Goal: Task Accomplishment & Management: Manage account settings

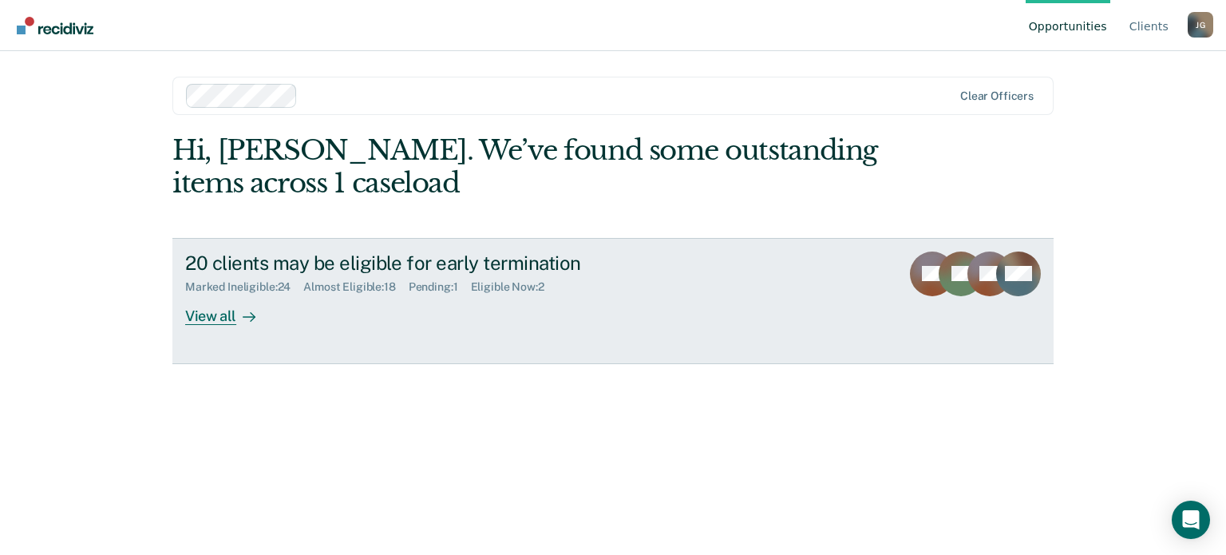
click at [211, 316] on div "View all" at bounding box center [229, 309] width 89 height 31
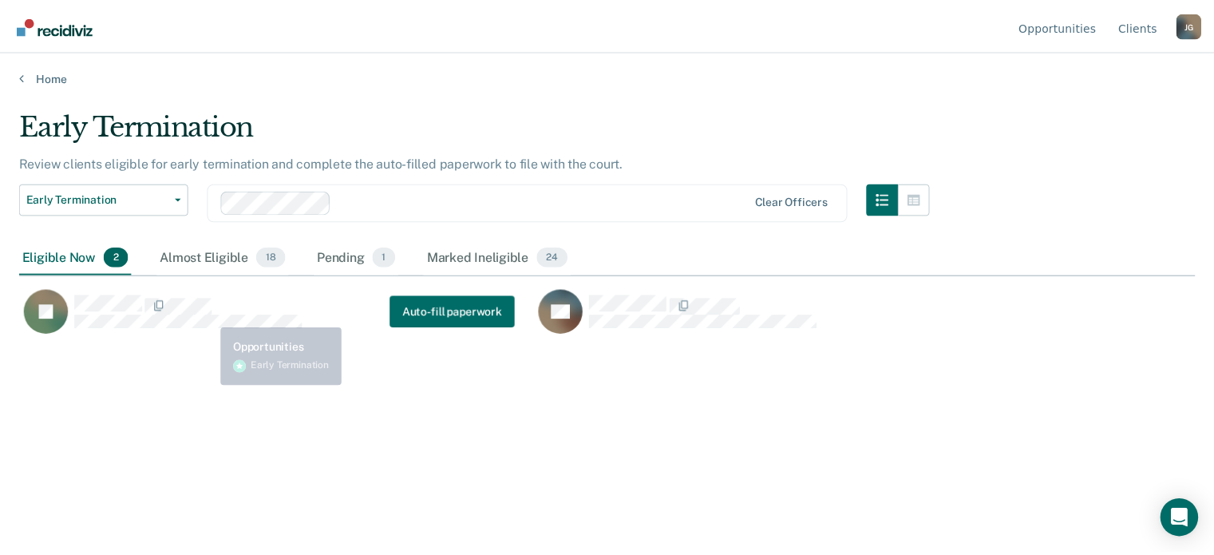
scroll to position [313, 1175]
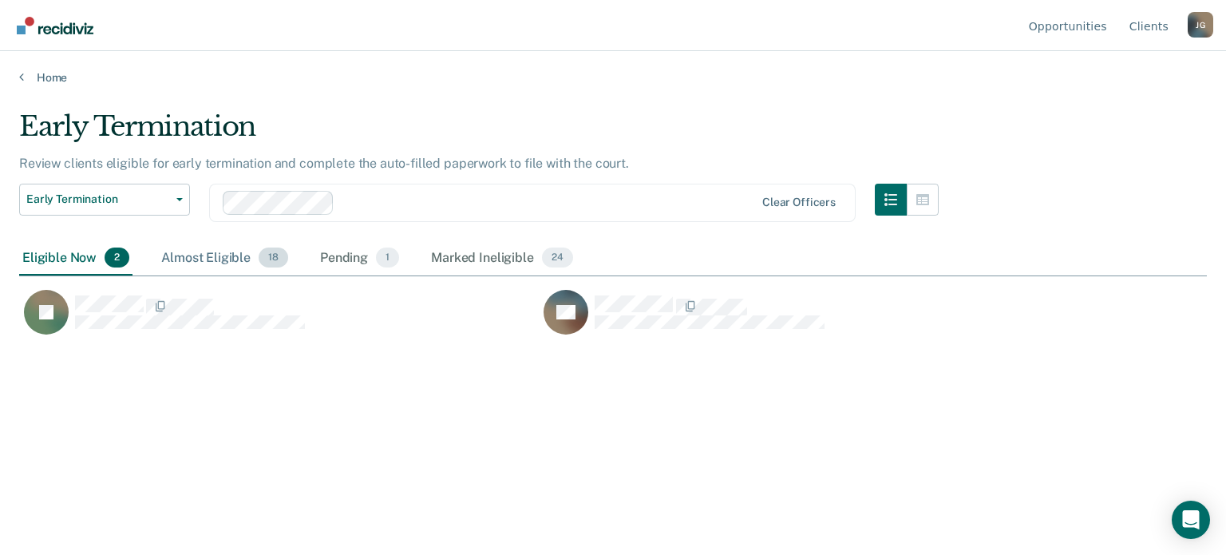
click at [232, 255] on div "Almost Eligible 18" at bounding box center [224, 258] width 133 height 35
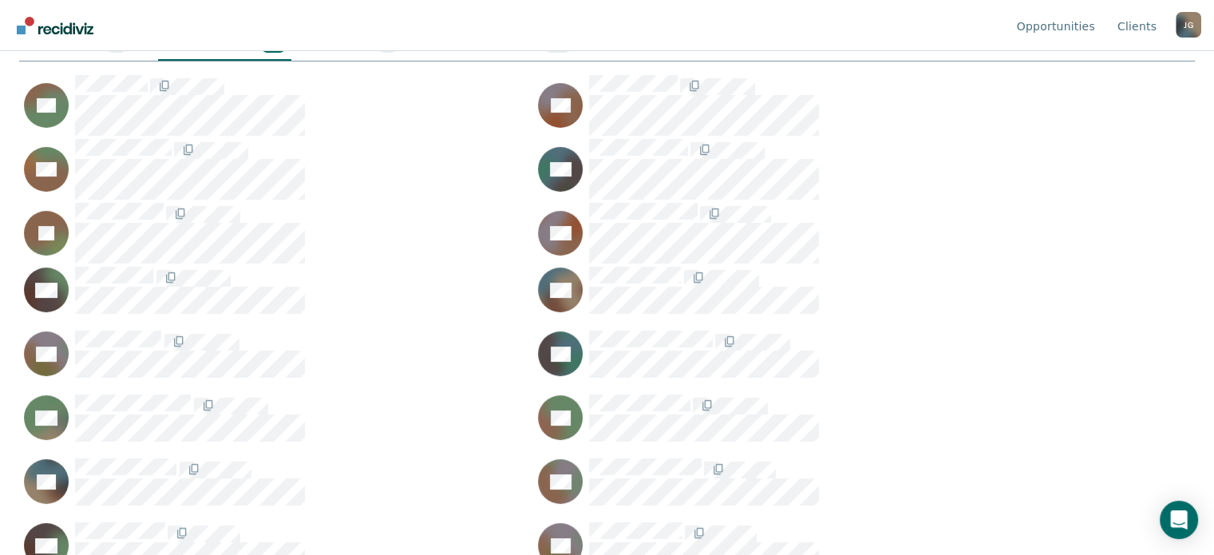
scroll to position [211, 0]
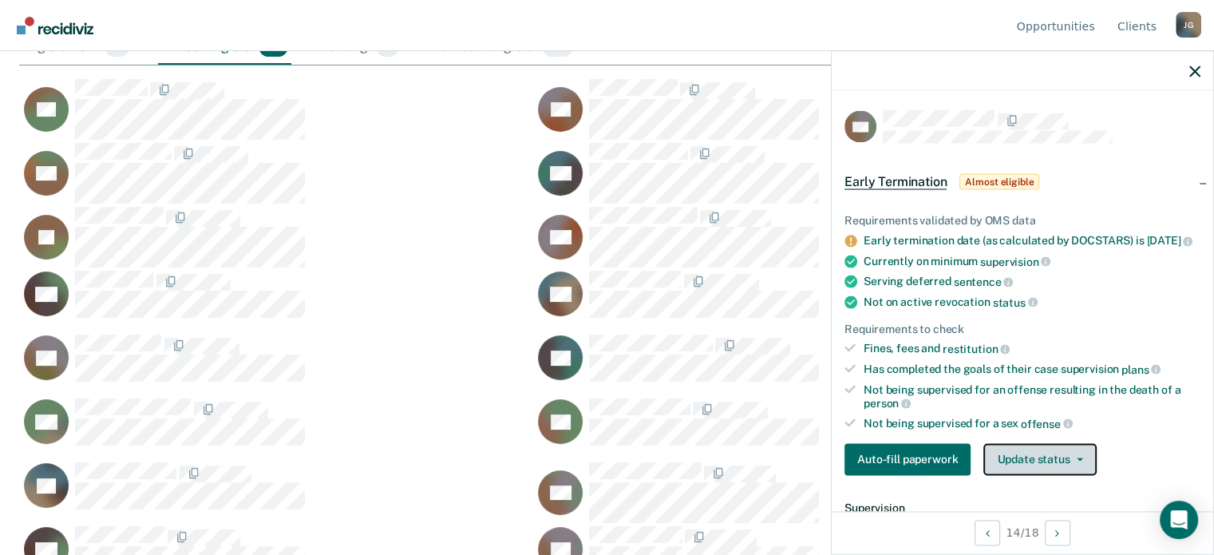
click at [1066, 458] on button "Update status" at bounding box center [1039, 459] width 113 height 32
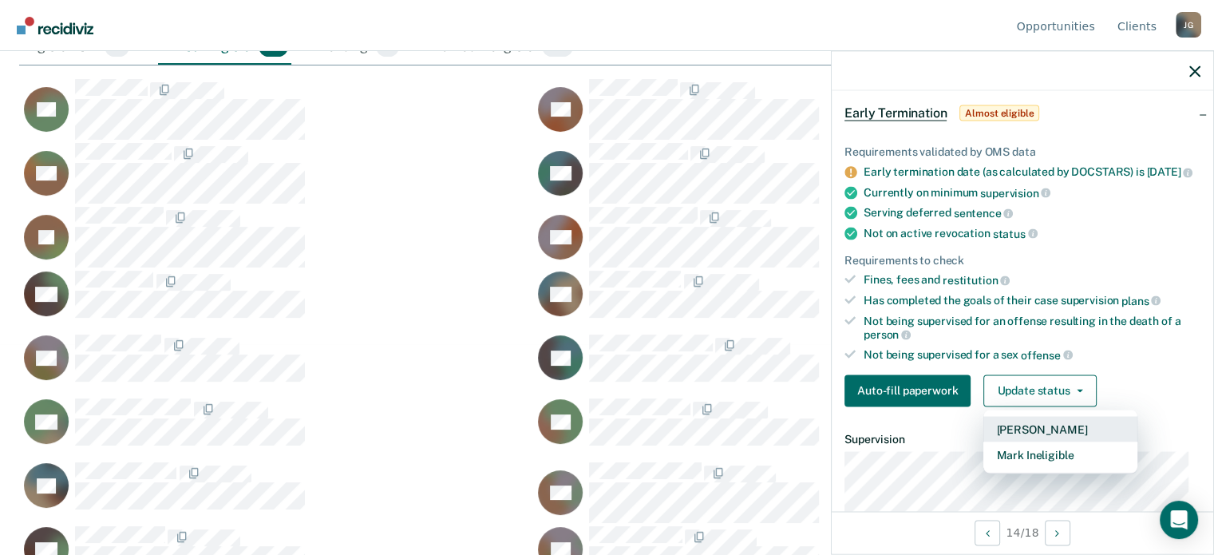
scroll to position [86, 0]
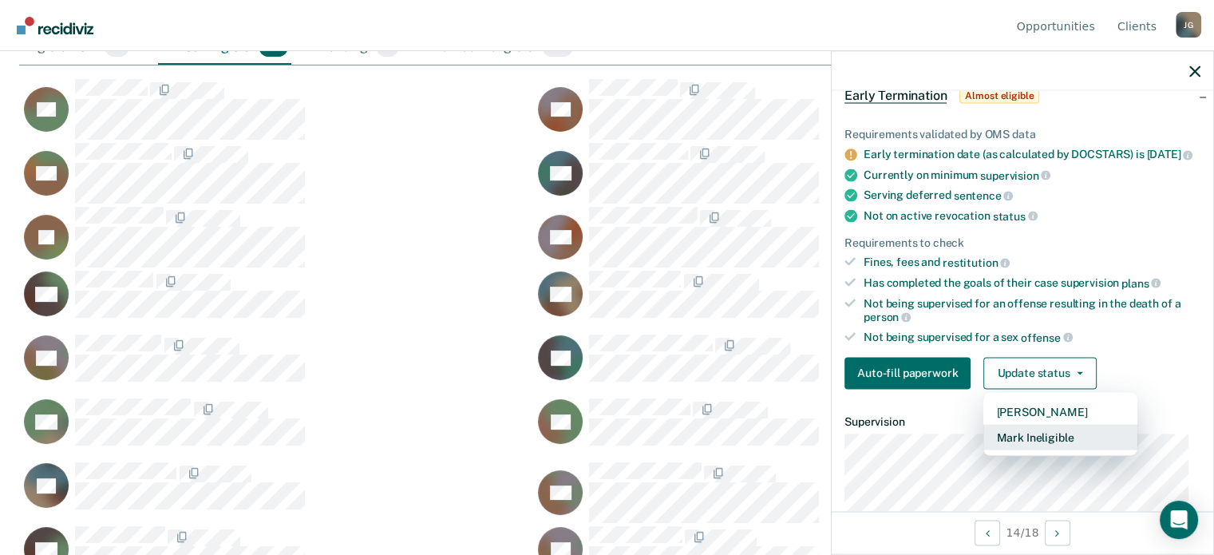
click at [1050, 444] on button "Mark Ineligible" at bounding box center [1060, 437] width 154 height 26
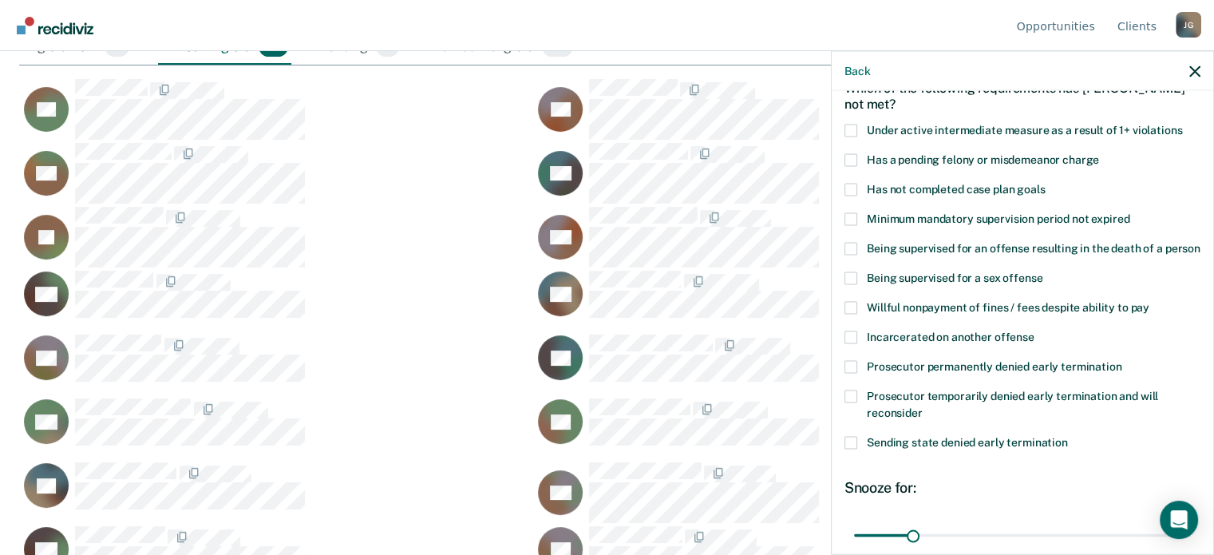
scroll to position [89, 0]
click at [917, 371] on span "Prosecutor permanently denied early termination" at bounding box center [994, 364] width 255 height 13
click at [1121, 359] on input "Prosecutor permanently denied early termination" at bounding box center [1121, 359] width 0 height 0
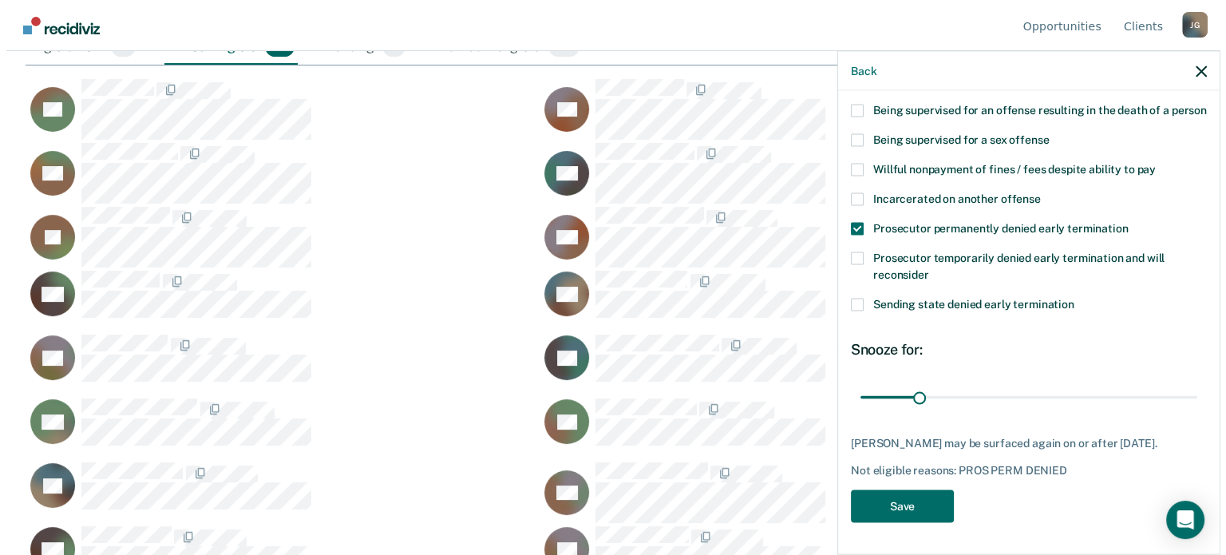
scroll to position [227, 0]
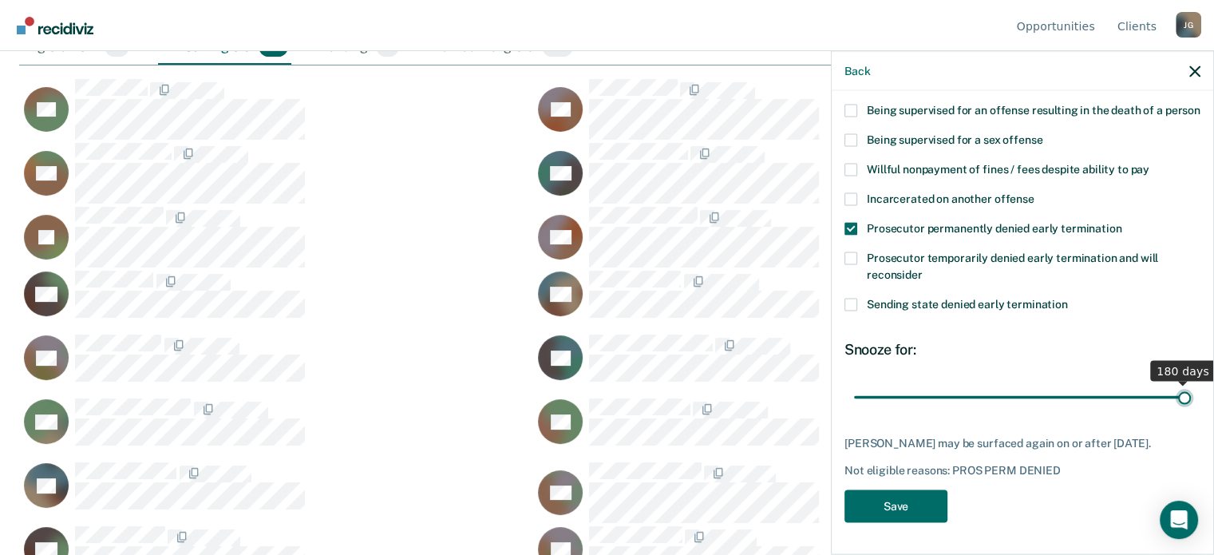
drag, startPoint x: 912, startPoint y: 414, endPoint x: 1225, endPoint y: 414, distance: 312.8
type input "180"
click at [1191, 411] on input "range" at bounding box center [1022, 397] width 337 height 28
click at [873, 522] on button "Save" at bounding box center [895, 505] width 103 height 33
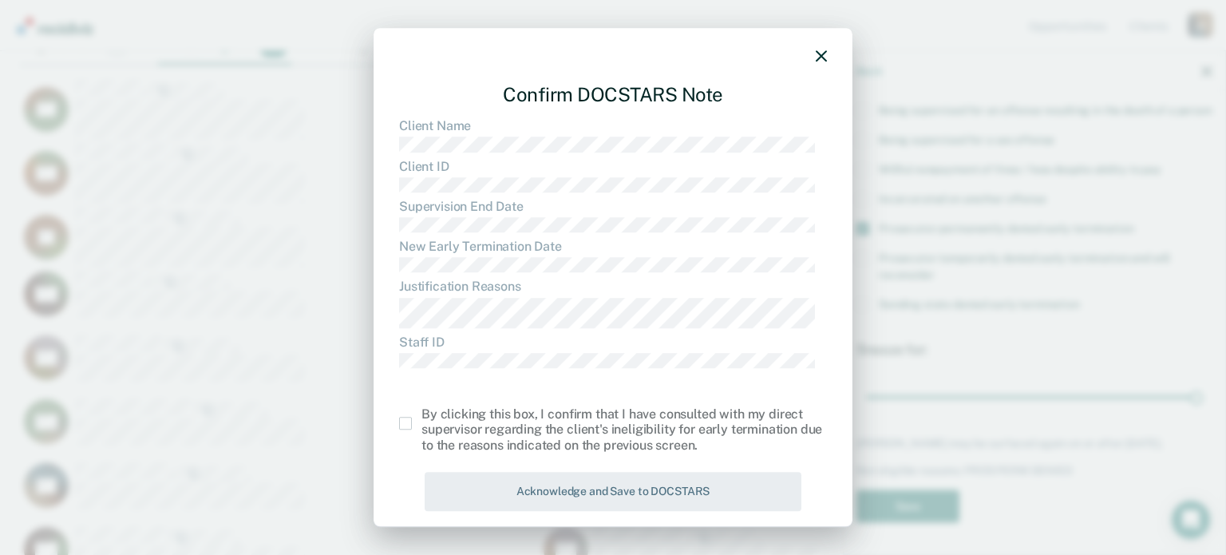
scroll to position [313, 1175]
click at [404, 430] on div "By clicking this box, I confirm that I have consulted with my direct supervisor…" at bounding box center [613, 429] width 428 height 46
click at [400, 420] on span at bounding box center [405, 423] width 13 height 13
click at [421, 417] on input "checkbox" at bounding box center [421, 417] width 0 height 0
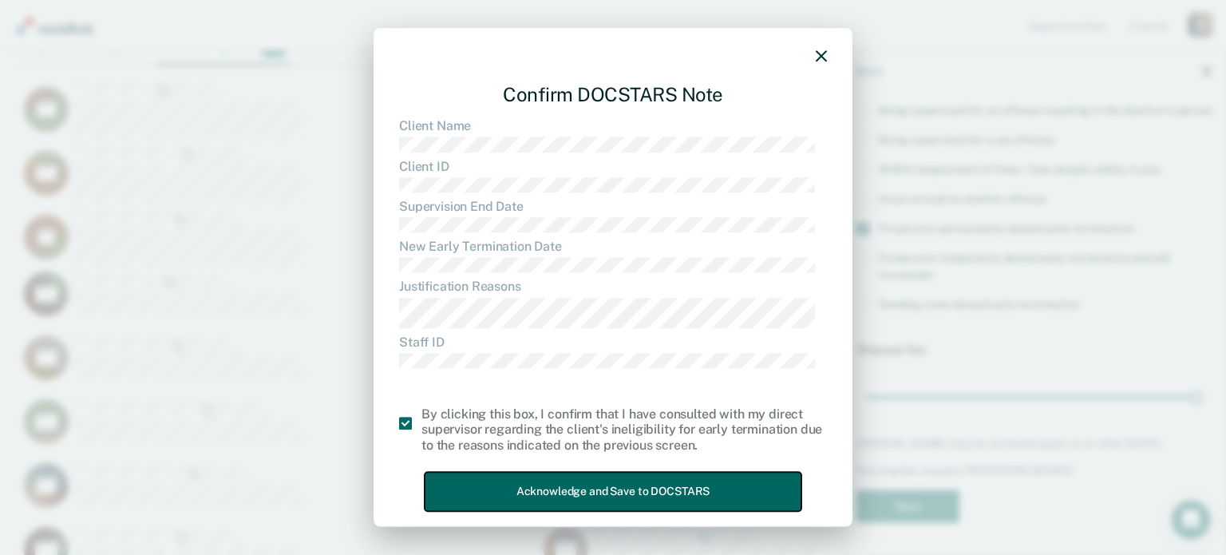
click at [543, 489] on button "Acknowledge and Save to DOCSTARS" at bounding box center [613, 491] width 377 height 39
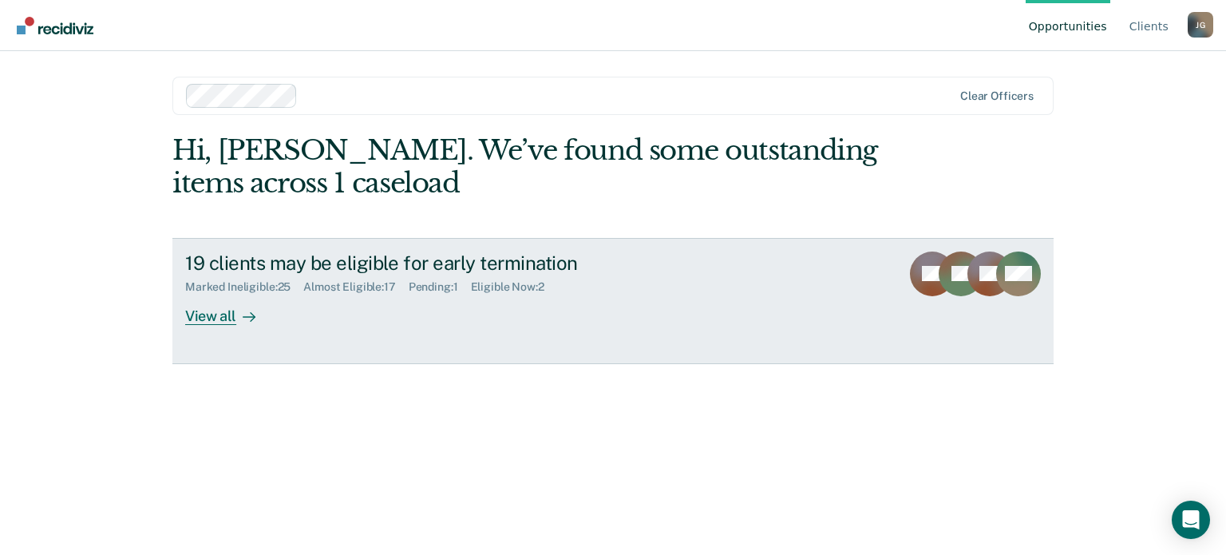
click at [182, 318] on link "19 clients may be eligible for early termination Marked Ineligible : 25 Almost …" at bounding box center [612, 301] width 881 height 126
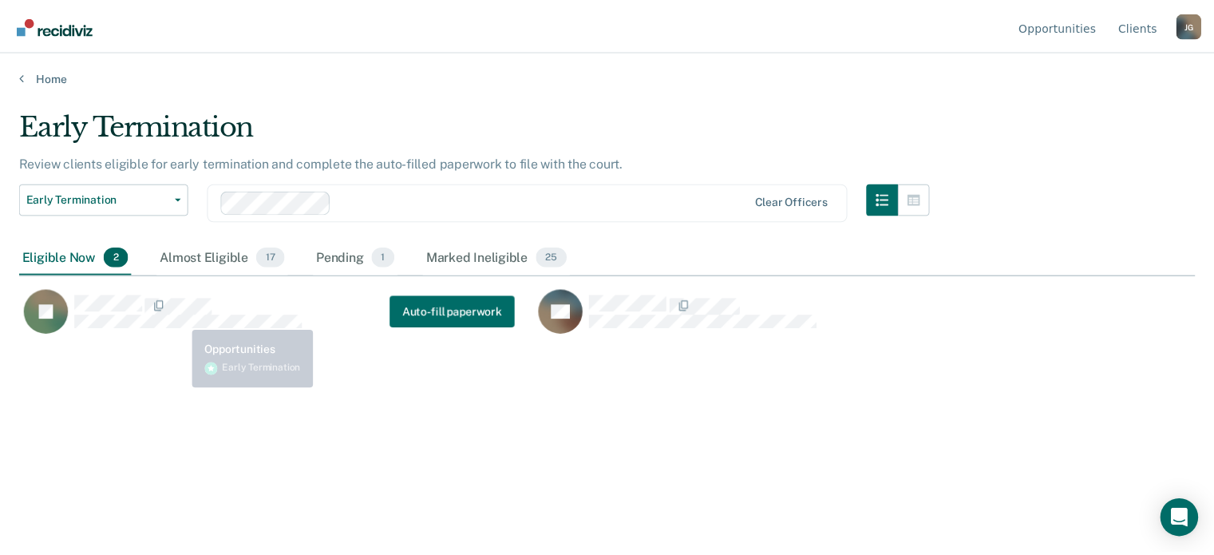
scroll to position [313, 1175]
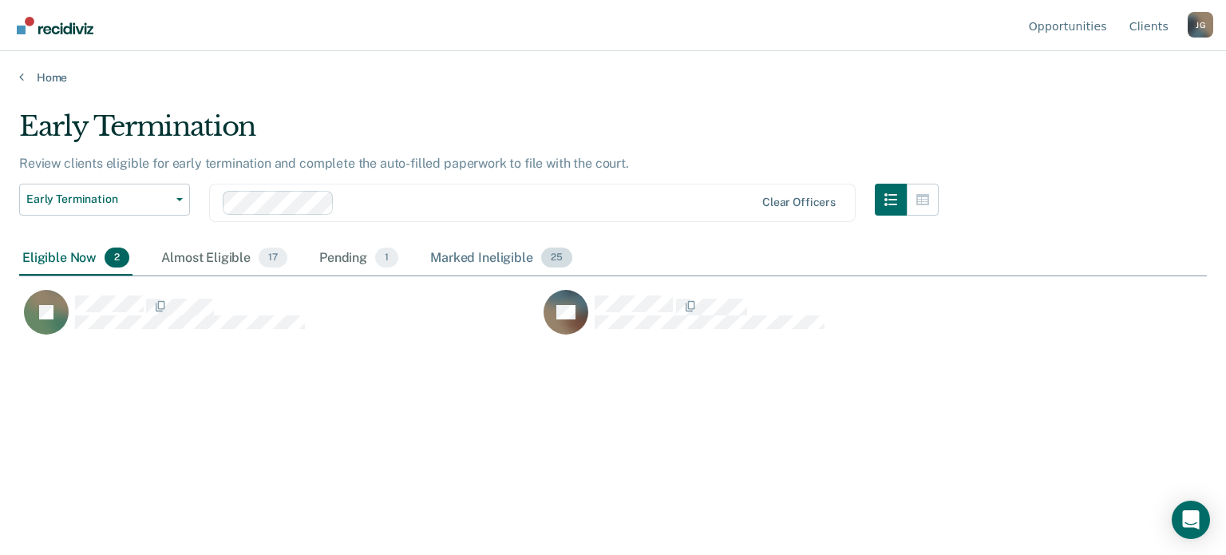
click at [489, 267] on div "Marked Ineligible 25" at bounding box center [501, 258] width 148 height 35
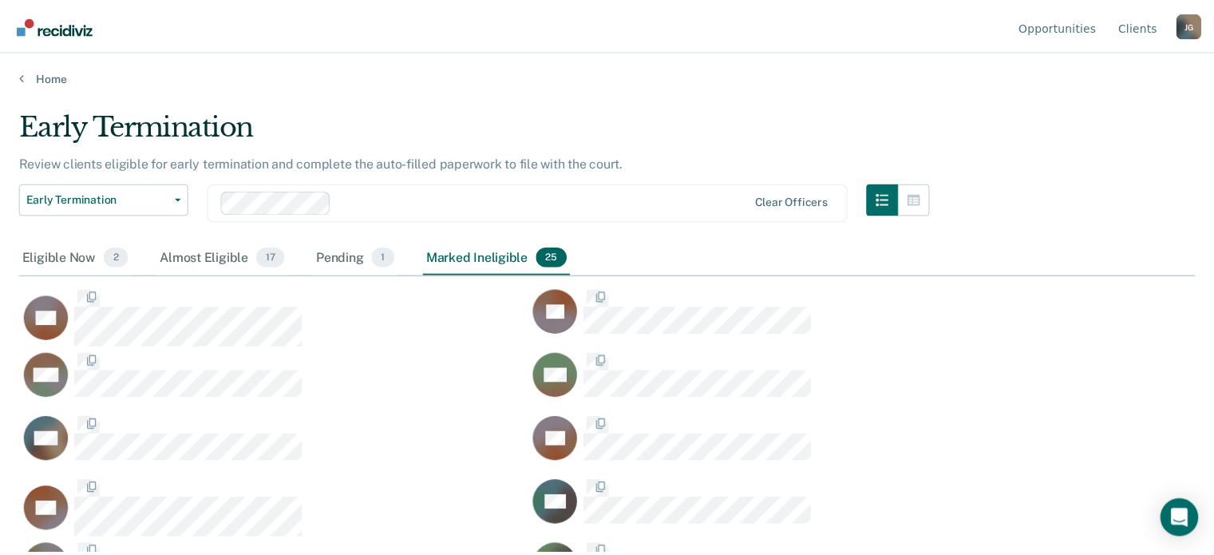
scroll to position [13, 13]
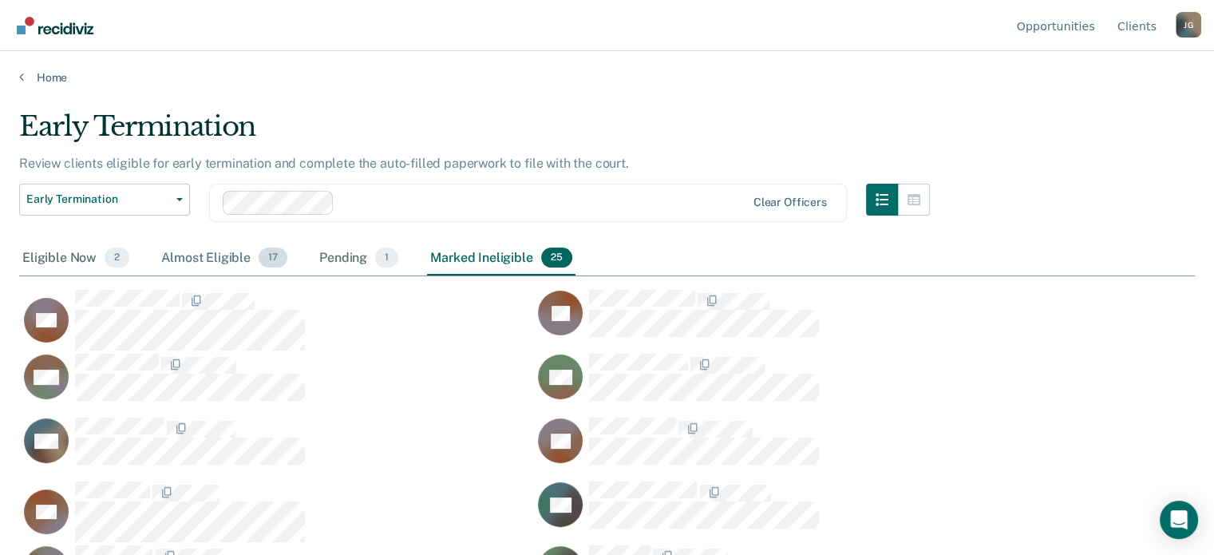
click at [185, 247] on div "Almost Eligible 17" at bounding box center [224, 258] width 132 height 35
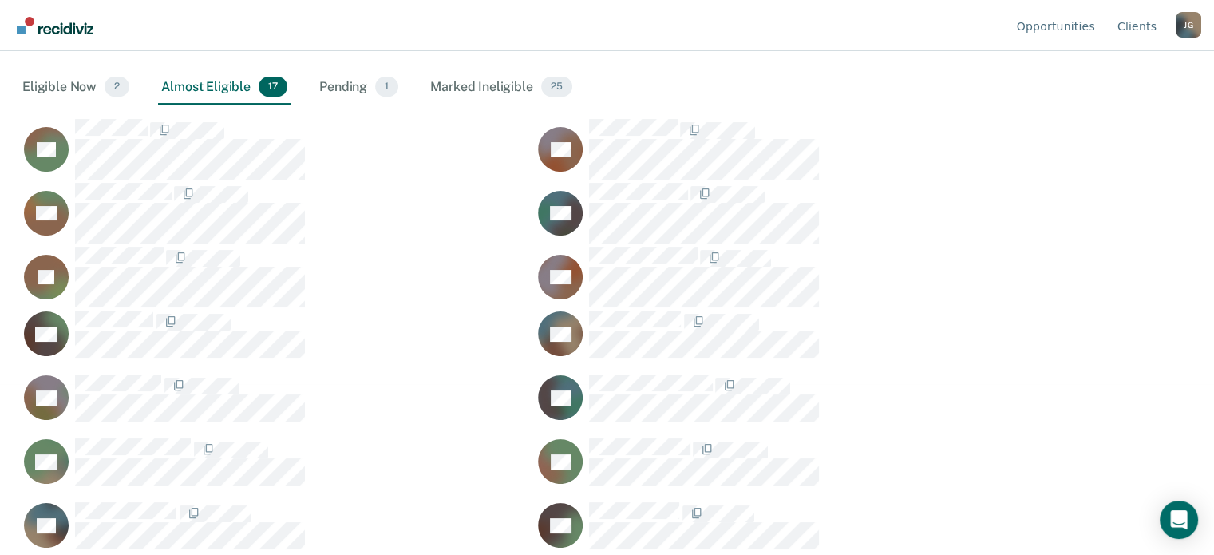
scroll to position [170, 0]
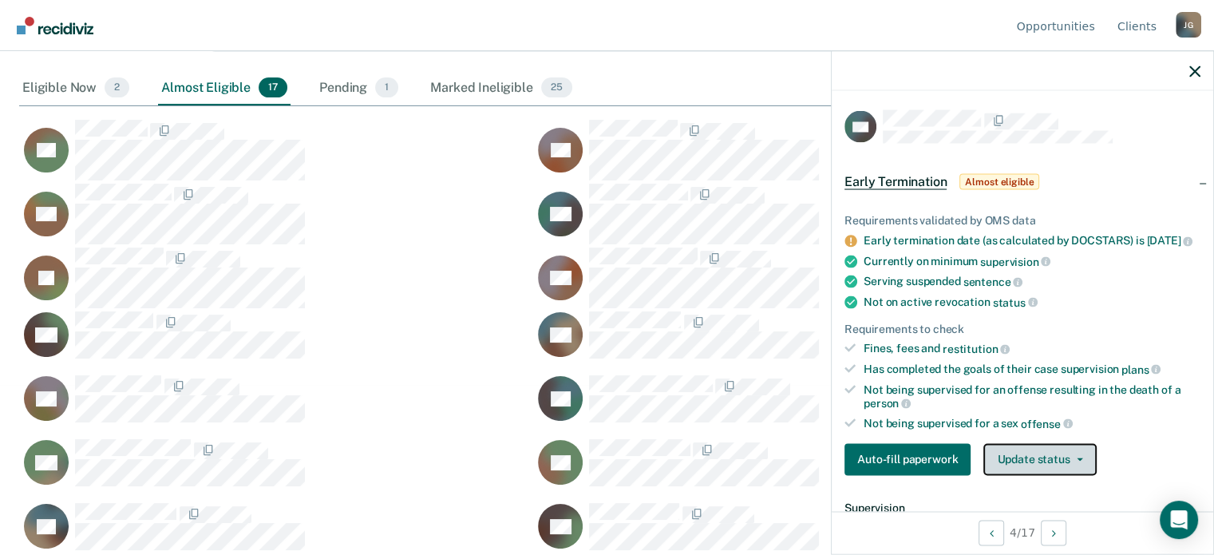
click at [1015, 460] on button "Update status" at bounding box center [1039, 459] width 113 height 32
click at [1023, 468] on button "Update status" at bounding box center [1039, 459] width 113 height 32
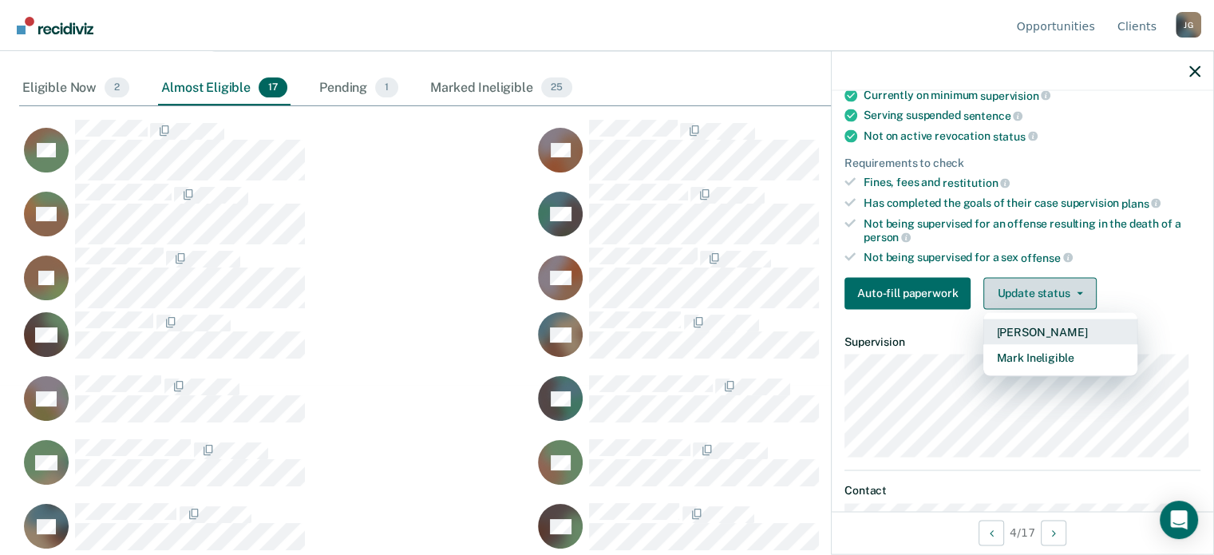
scroll to position [168, 0]
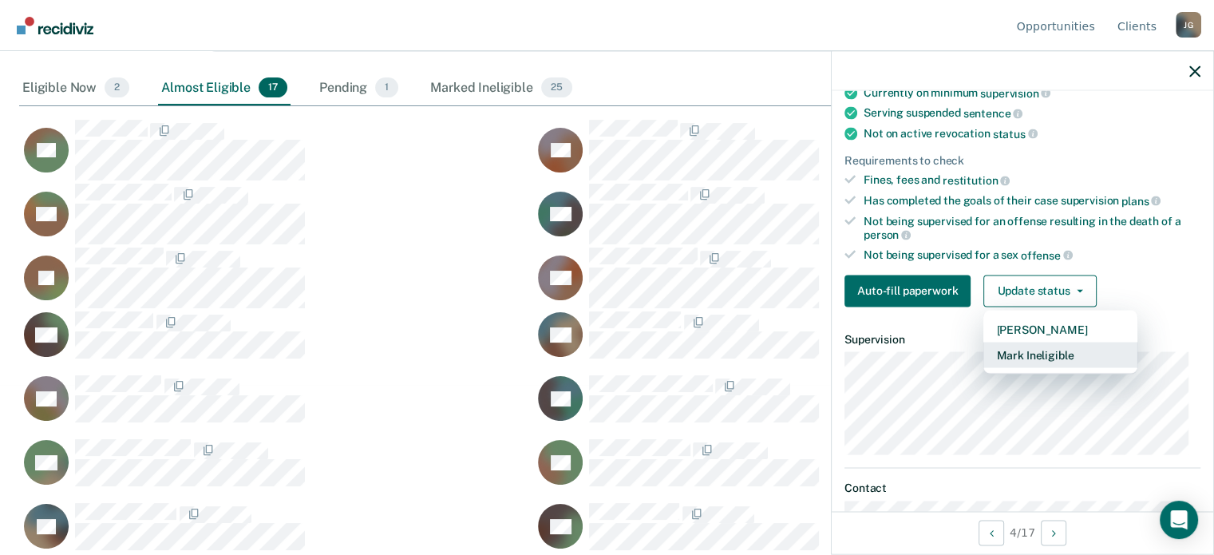
click at [1060, 353] on button "Mark Ineligible" at bounding box center [1060, 355] width 154 height 26
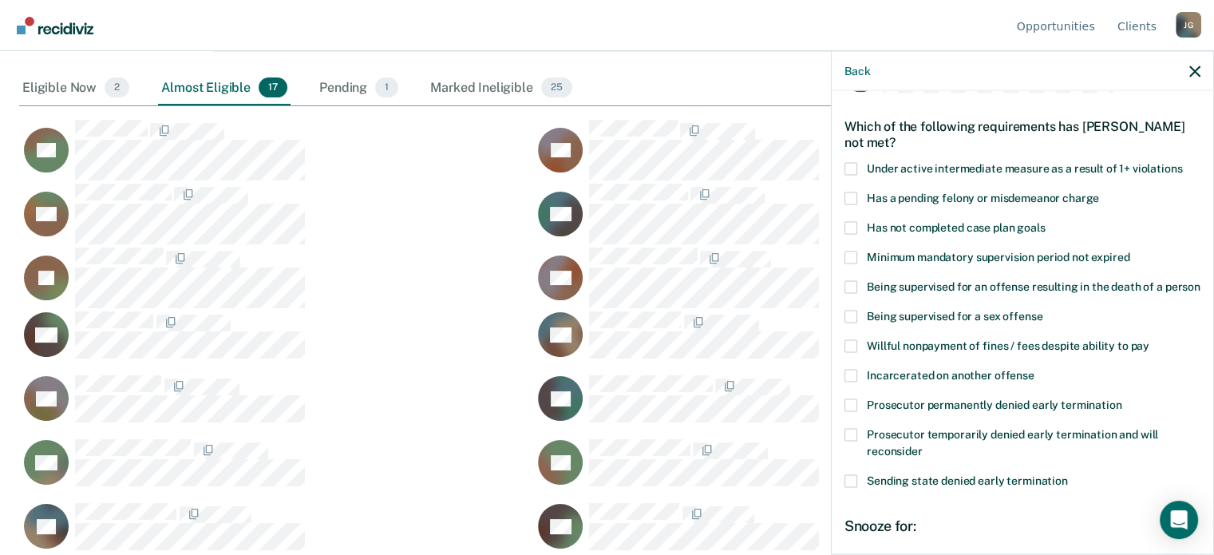
scroll to position [49, 0]
click at [855, 412] on span at bounding box center [850, 405] width 13 height 13
click at [1121, 399] on input "Prosecutor permanently denied early termination" at bounding box center [1121, 399] width 0 height 0
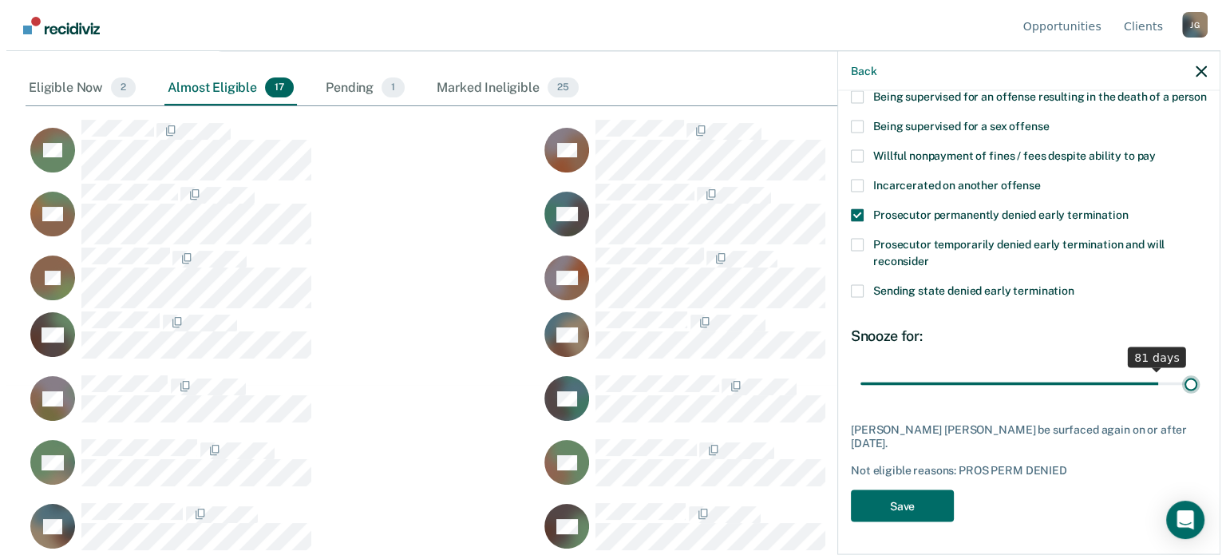
scroll to position [241, 0]
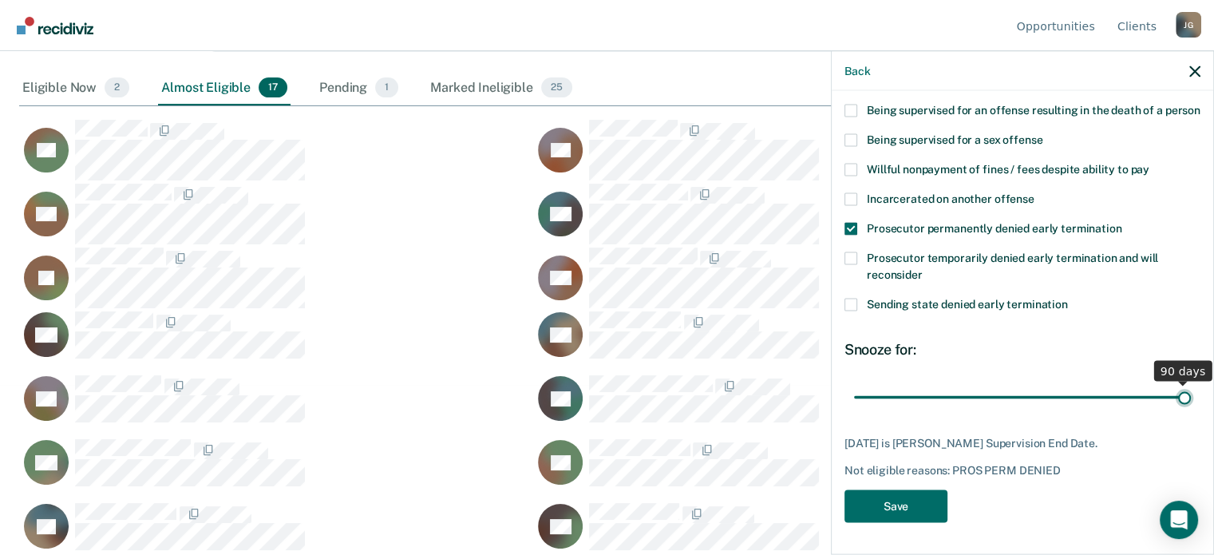
drag, startPoint x: 962, startPoint y: 386, endPoint x: 1225, endPoint y: 420, distance: 264.7
type input "90"
click at [1191, 411] on input "range" at bounding box center [1022, 397] width 337 height 28
click at [907, 510] on button "Save" at bounding box center [895, 505] width 103 height 33
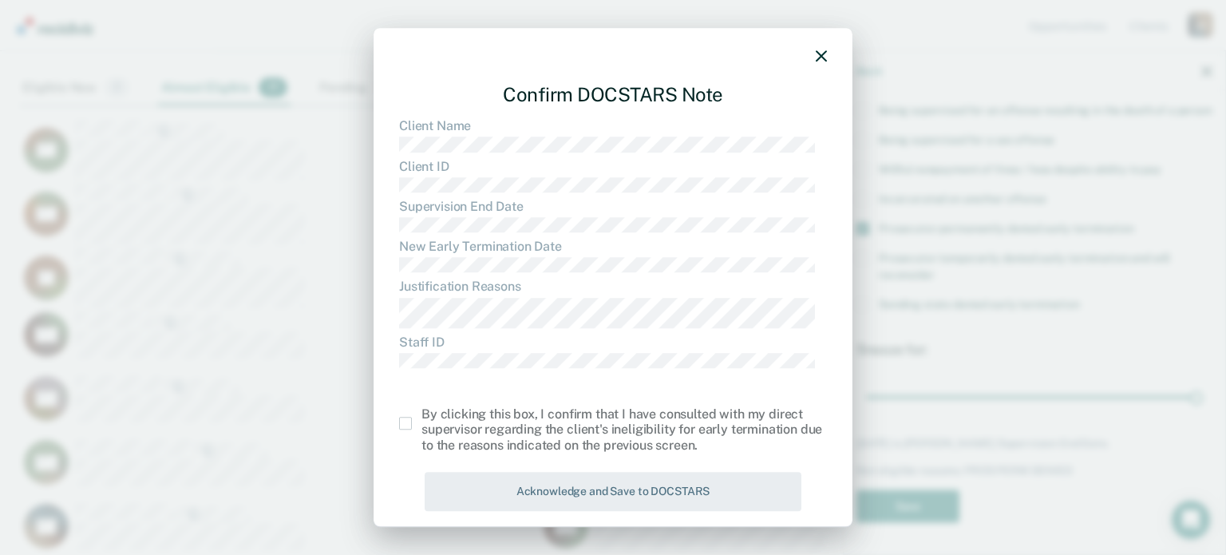
click at [405, 425] on span at bounding box center [405, 423] width 13 height 13
click at [421, 417] on input "checkbox" at bounding box center [421, 417] width 0 height 0
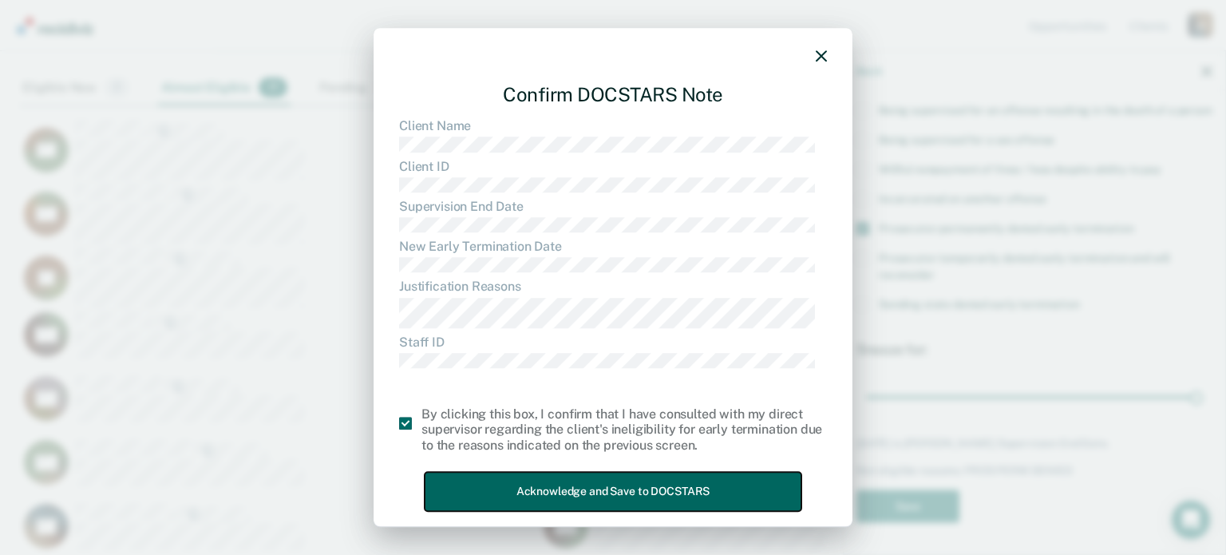
click at [495, 491] on button "Acknowledge and Save to DOCSTARS" at bounding box center [613, 491] width 377 height 39
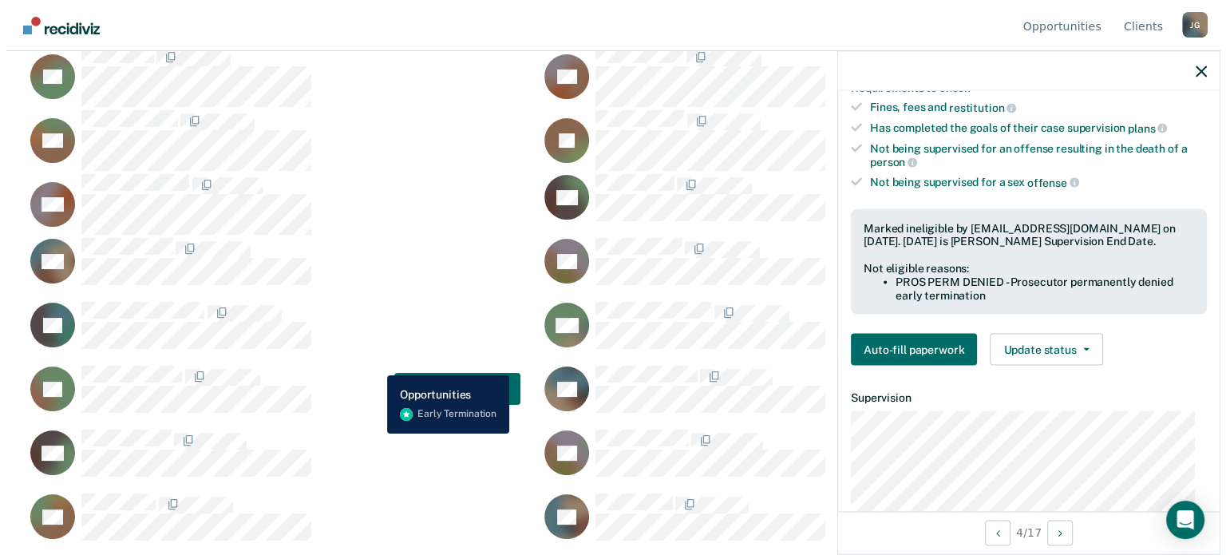
scroll to position [0, 0]
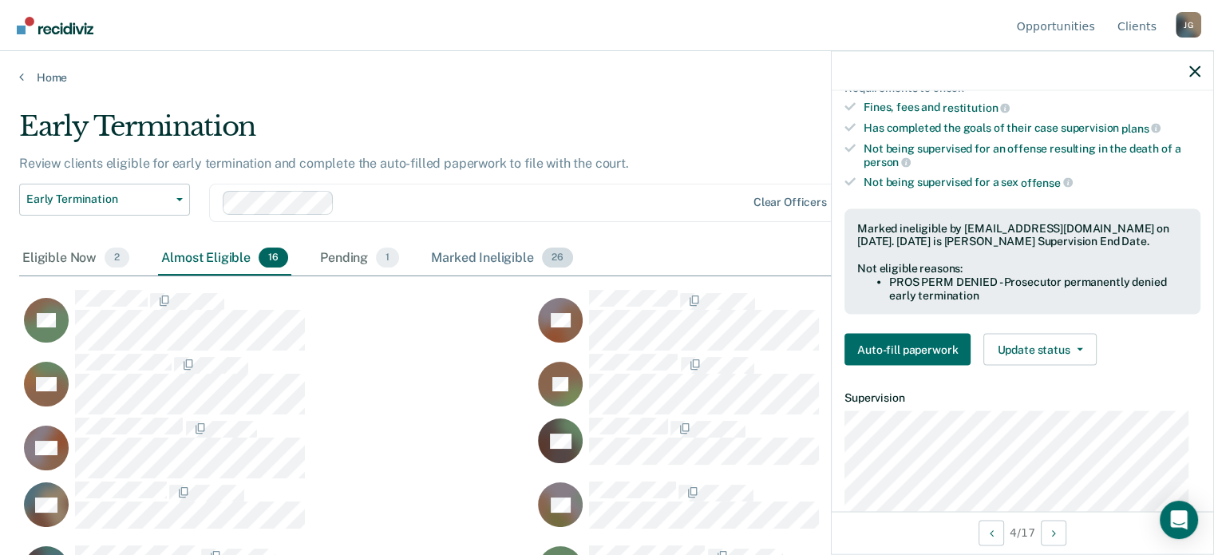
click at [472, 257] on div "Marked Ineligible 26" at bounding box center [502, 258] width 148 height 35
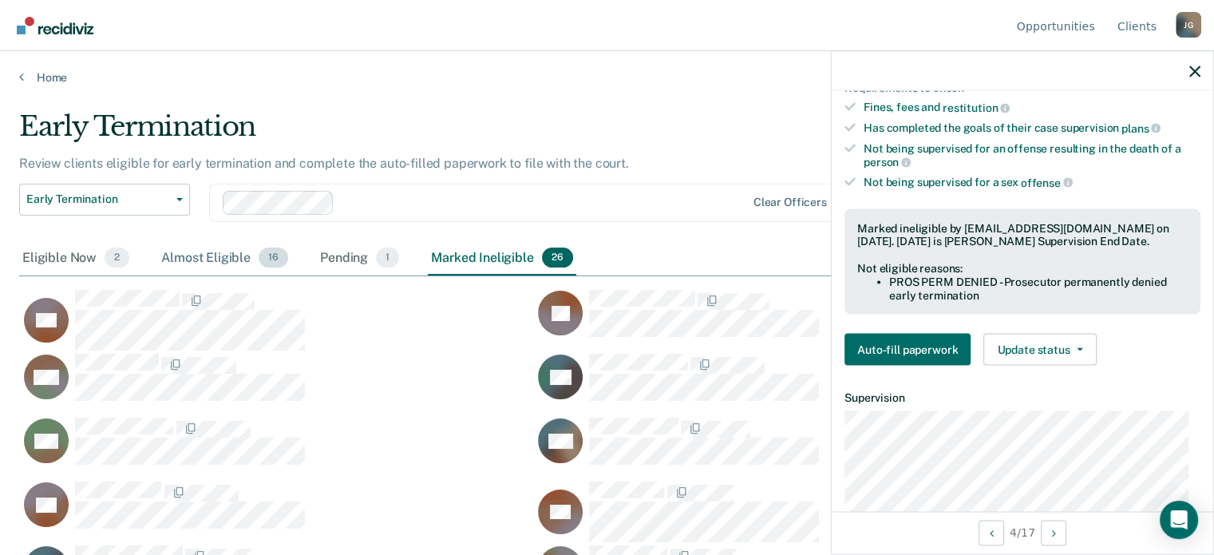
click at [216, 263] on div "Almost Eligible 16" at bounding box center [224, 258] width 133 height 35
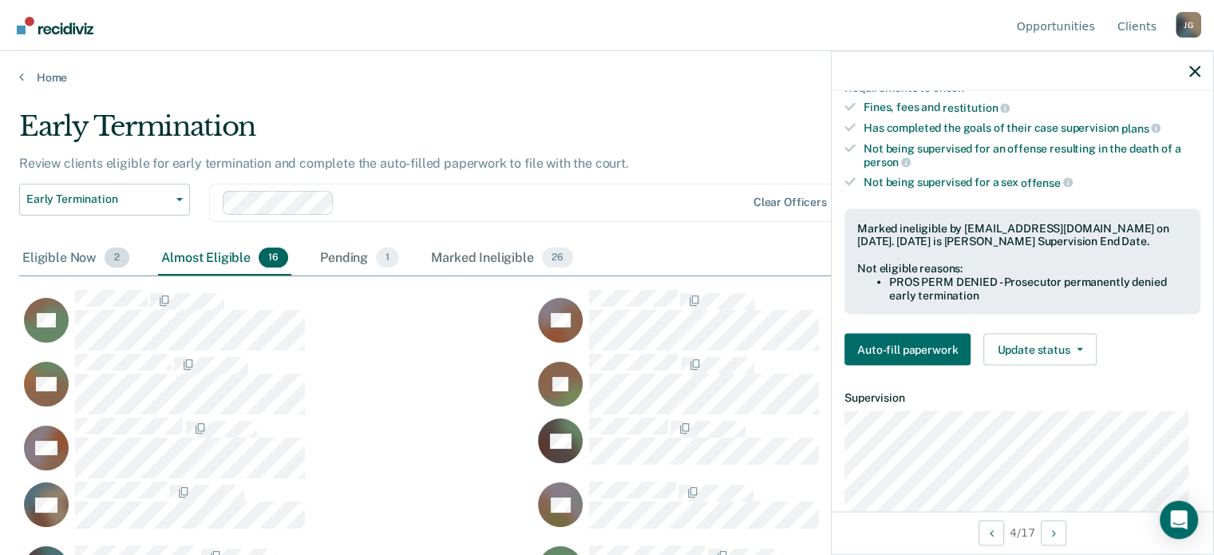
click at [89, 250] on div "Eligible Now 2" at bounding box center [75, 258] width 113 height 35
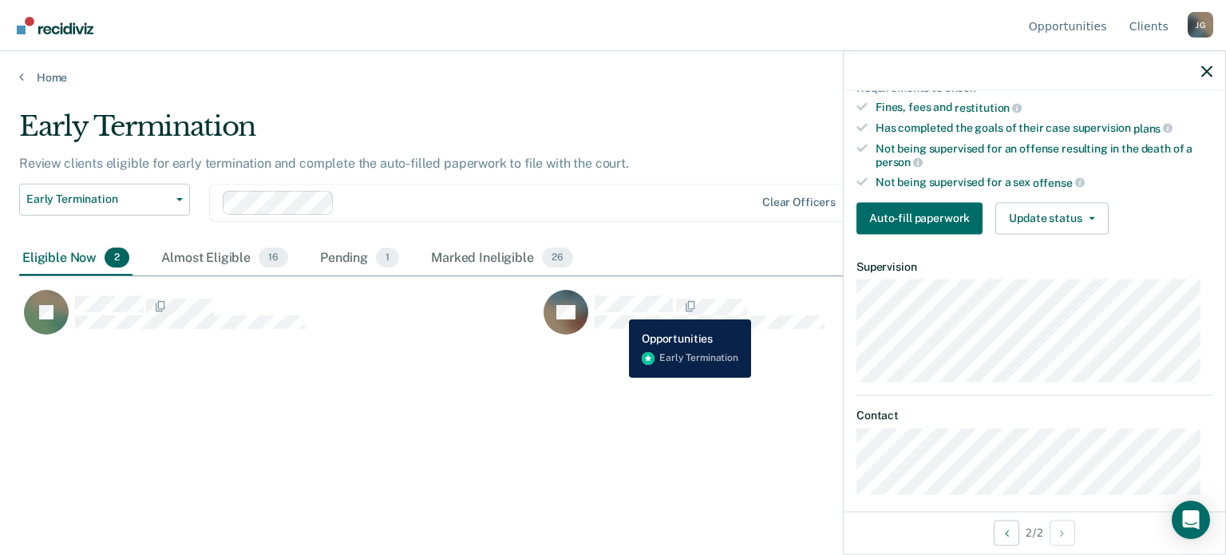
scroll to position [227, 0]
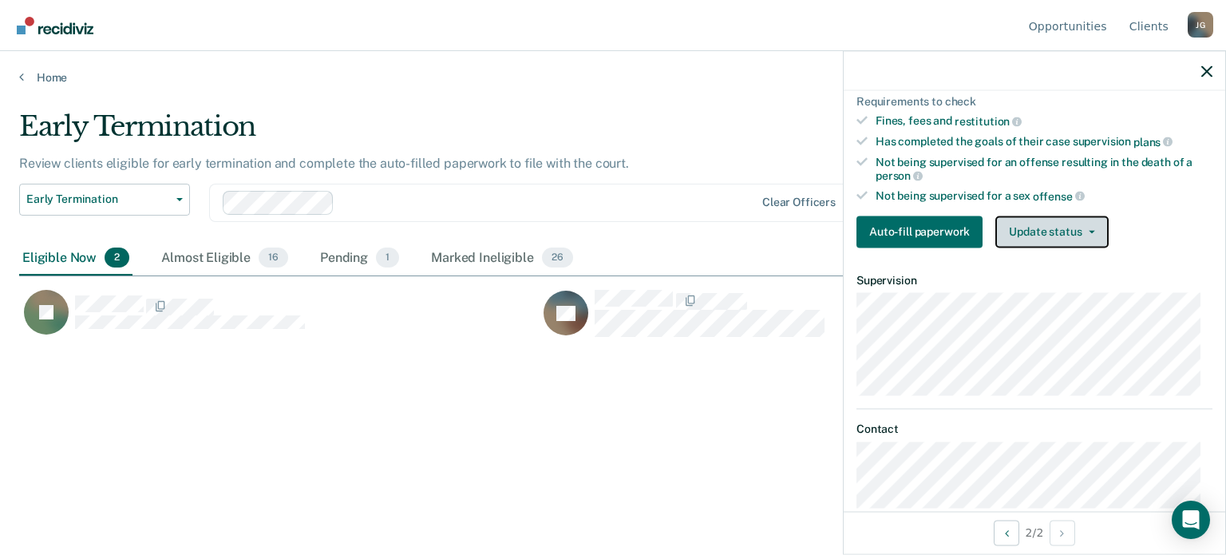
click at [1056, 227] on button "Update status" at bounding box center [1051, 231] width 113 height 32
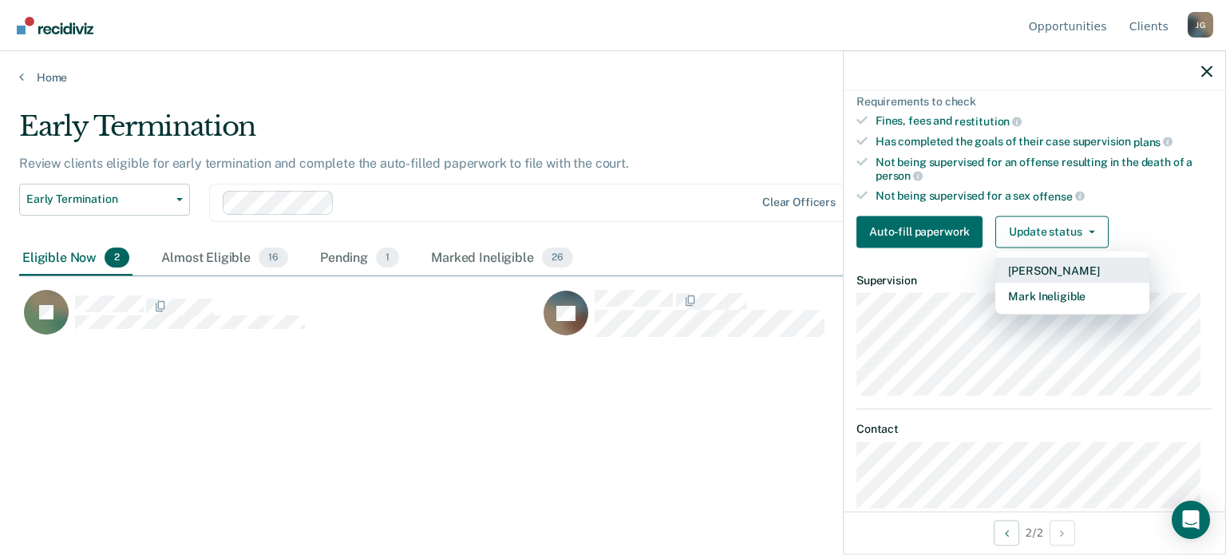
click at [1056, 261] on button "[PERSON_NAME]" at bounding box center [1072, 270] width 154 height 26
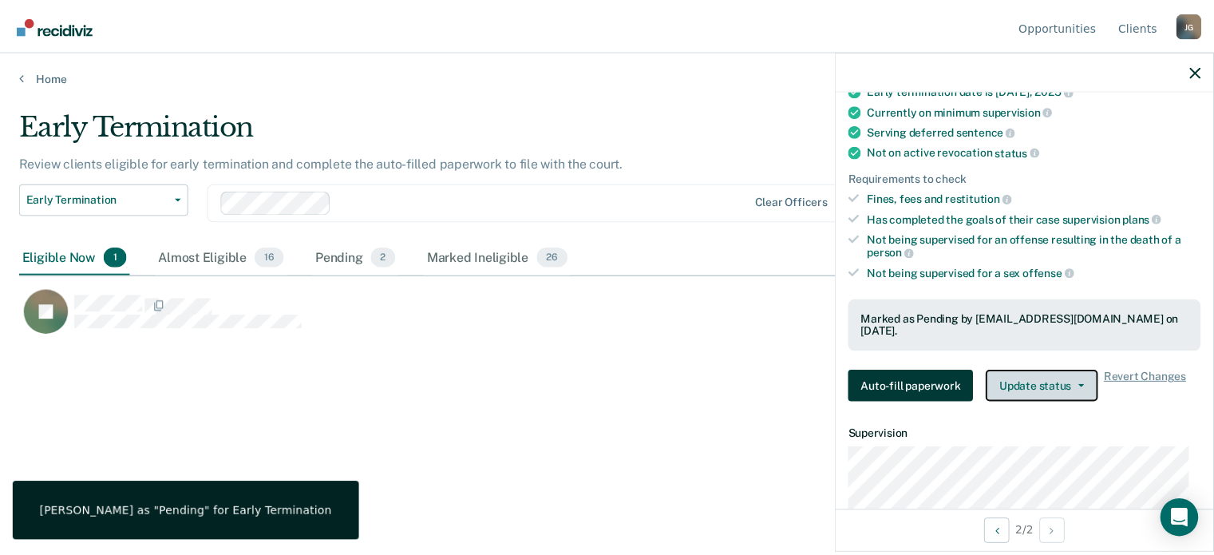
scroll to position [148, 0]
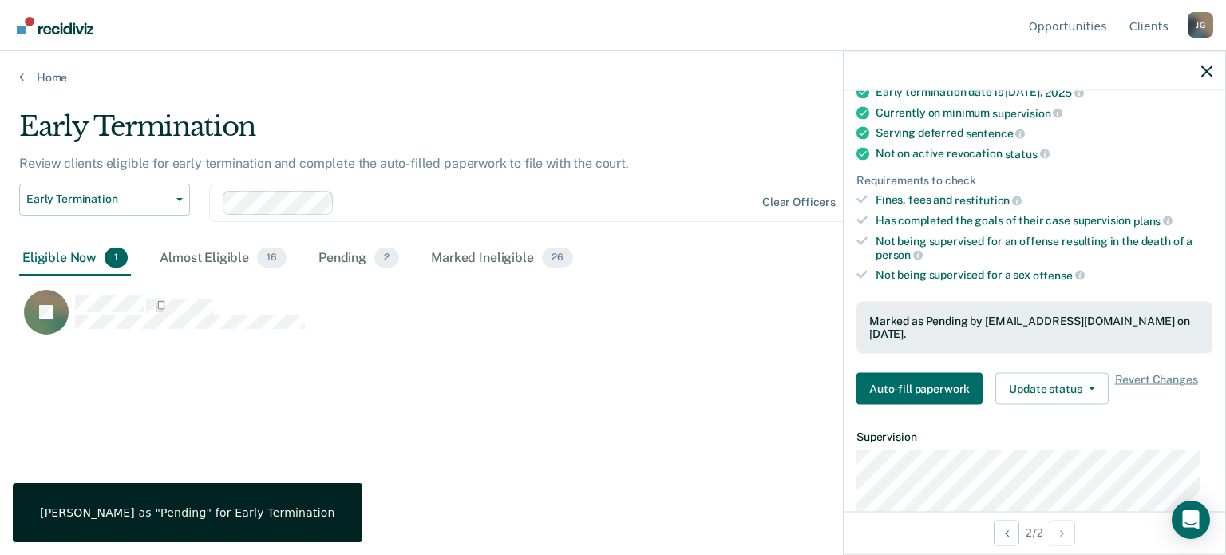
click at [692, 423] on div "Early Termination Review clients eligible for early termination and complete th…" at bounding box center [612, 272] width 1187 height 325
click at [227, 252] on div "Almost Eligible 16" at bounding box center [222, 258] width 133 height 35
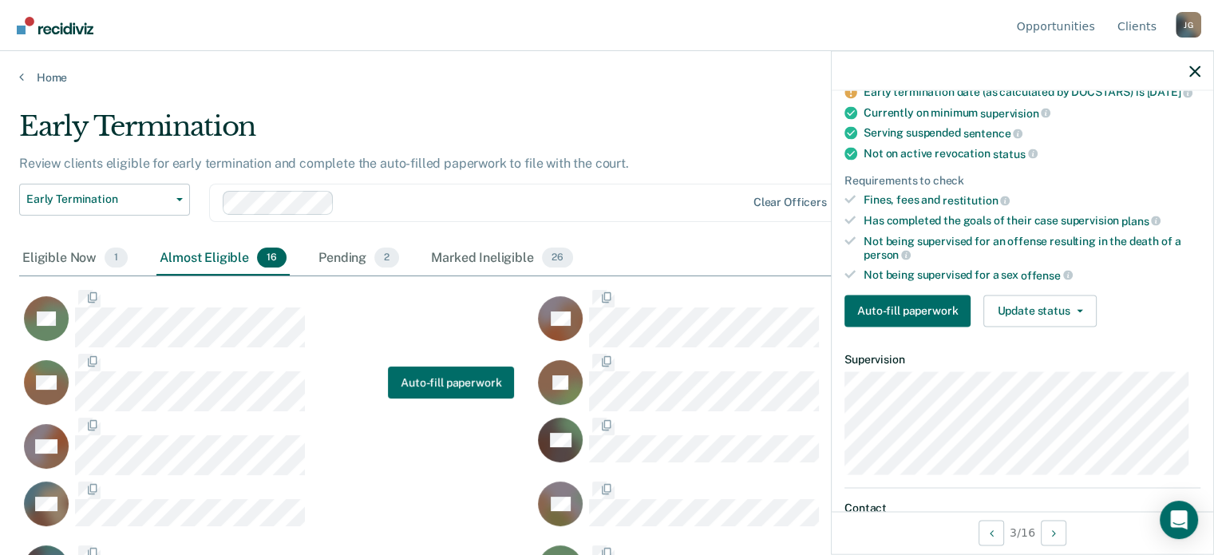
scroll to position [162, 0]
